Goal: Information Seeking & Learning: Find specific fact

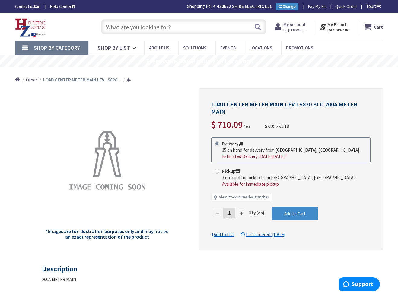
click at [125, 30] on input "text" at bounding box center [183, 26] width 165 height 15
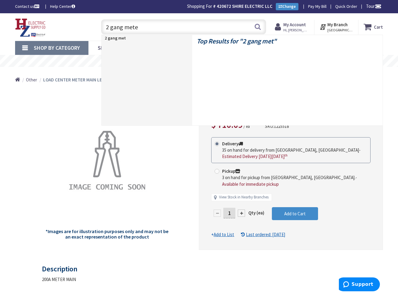
type input "2 gang meter"
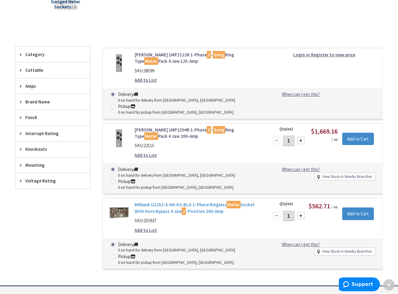
click at [163, 206] on link "Milbank U1252-X-KK-K3-BLG 1-Phase Ringless Meter Socket With Horn Bypass 4 Jaw …" at bounding box center [197, 207] width 127 height 13
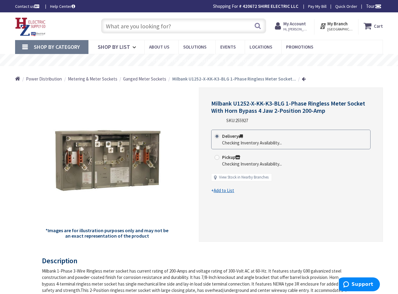
click at [127, 23] on input "text" at bounding box center [183, 25] width 165 height 15
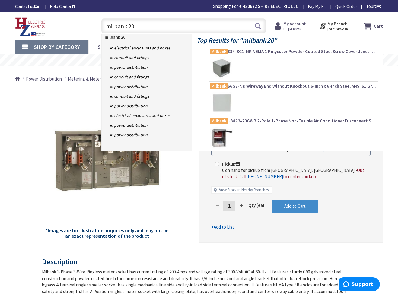
type input "milbank 200"
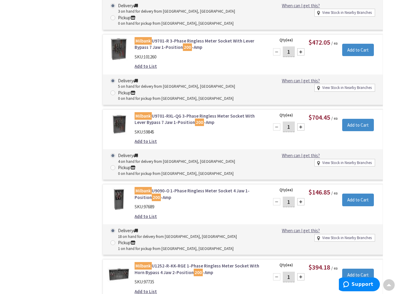
scroll to position [500, 0]
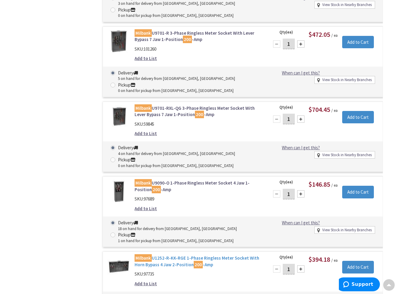
click at [166, 255] on link "Milbank U1252-R-KK-RGE 1-Phase Ringless Meter Socket With Horn Bypass 4 Jaw 2-P…" at bounding box center [197, 261] width 127 height 13
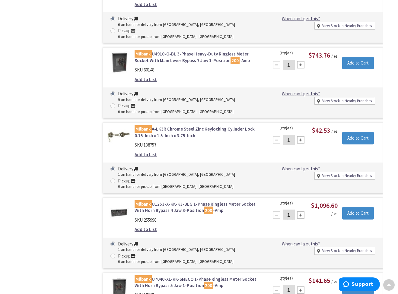
scroll to position [1446, 0]
